Goal: Navigation & Orientation: Find specific page/section

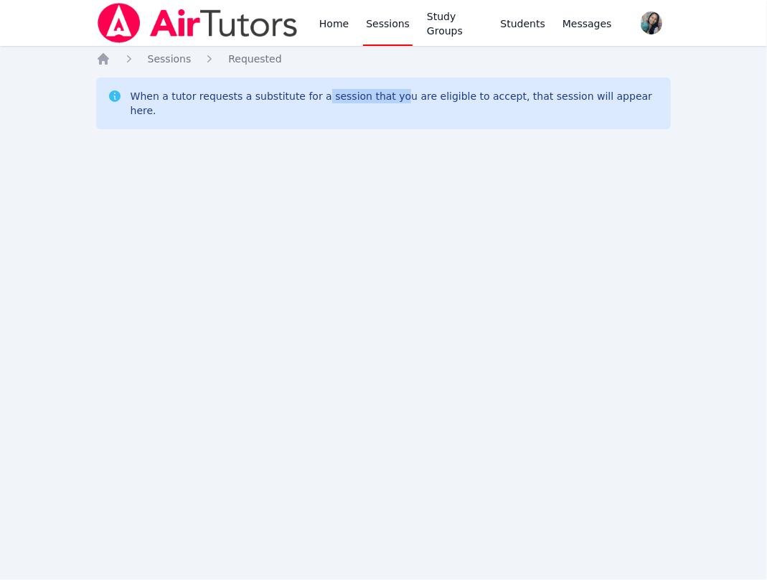
drag, startPoint x: 379, startPoint y: 293, endPoint x: 313, endPoint y: 307, distance: 68.1
click at [313, 307] on div "Home Sessions Study Groups Students Messages Open user menu Sokha Lee Open main…" at bounding box center [383, 290] width 767 height 580
click at [577, 542] on div "Home Sessions Study Groups Students Messages Open user menu Sokha Lee Open main…" at bounding box center [383, 290] width 767 height 580
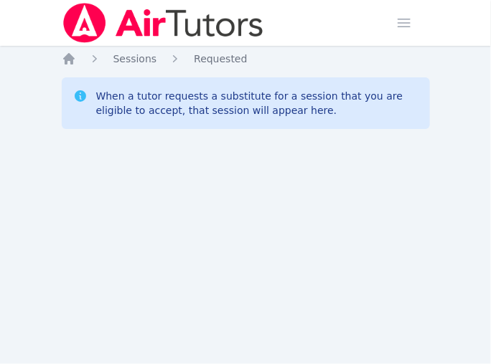
click at [247, 210] on div "Home Sessions Study Groups Students Messages Open user menu Sokha Lee Open main…" at bounding box center [245, 182] width 491 height 364
click at [328, 205] on div "Home Sessions Study Groups Students Messages Open user menu Sokha Lee Open main…" at bounding box center [245, 182] width 491 height 364
click at [216, 195] on div "Home Sessions Study Groups Students Messages Open user menu Sokha Lee Open main…" at bounding box center [245, 182] width 491 height 364
click at [278, 181] on div "Home Sessions Study Groups Students Messages Open user menu Sokha Lee Open main…" at bounding box center [245, 182] width 491 height 364
click at [204, 27] on img at bounding box center [163, 23] width 203 height 40
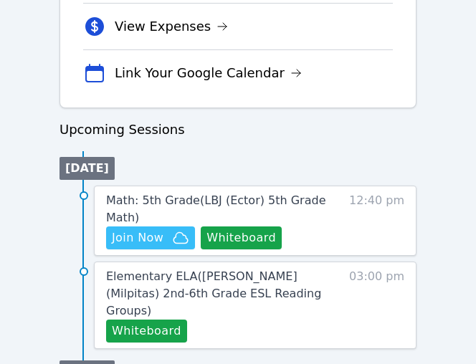
scroll to position [765, 0]
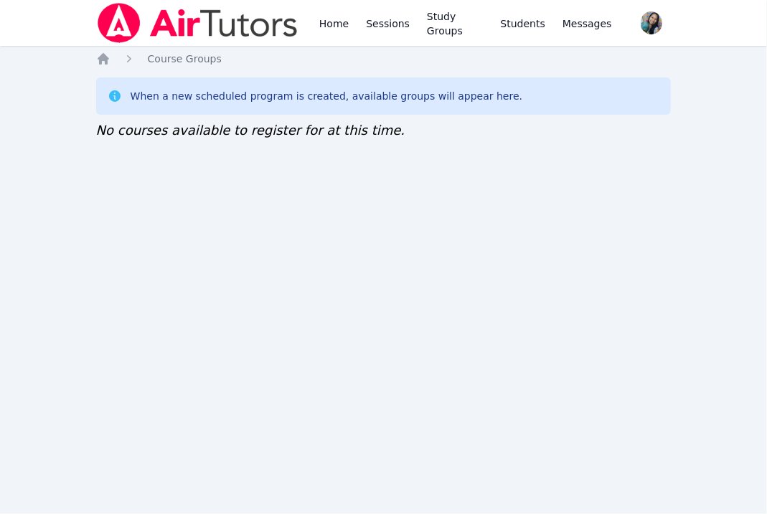
click at [14, 189] on div "Home Sessions Study Groups Students Messages Open user menu Sokha Lee Open main…" at bounding box center [383, 257] width 767 height 514
